Goal: Task Accomplishment & Management: Manage account settings

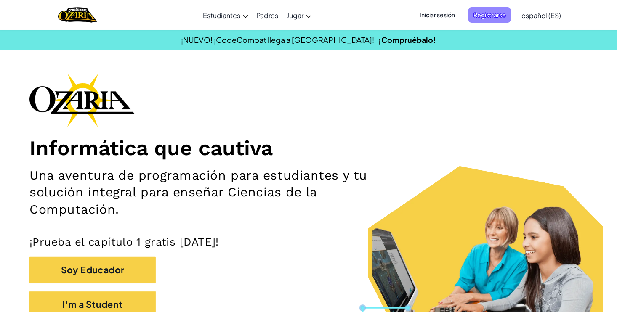
click at [480, 17] on span "Registrarse" at bounding box center [490, 15] width 43 height 16
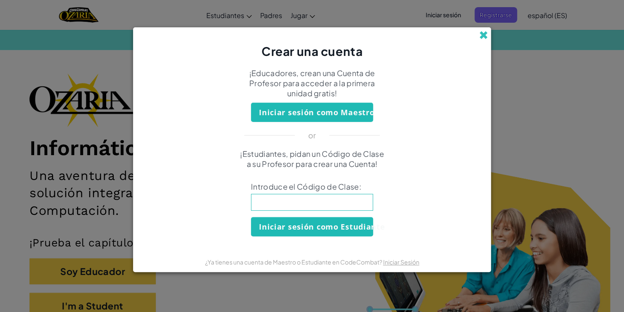
click at [485, 35] on span at bounding box center [483, 35] width 9 height 9
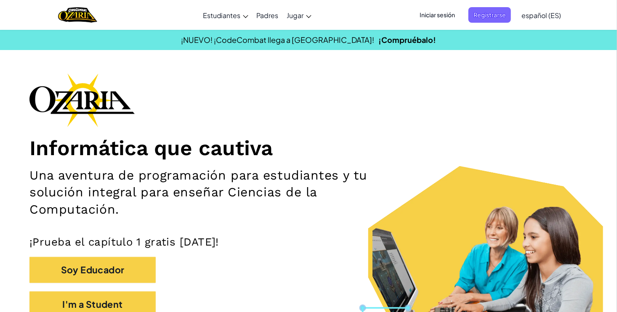
click at [431, 21] on span "Iniciar sesión" at bounding box center [437, 15] width 45 height 16
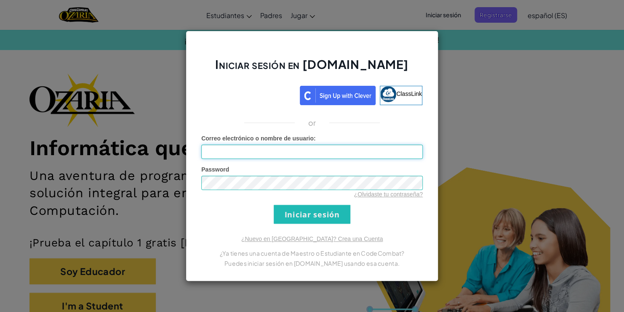
type input "[PERSON_NAME]"
click at [301, 209] on input "Iniciar sesión" at bounding box center [312, 214] width 77 height 19
